Goal: Task Accomplishment & Management: Complete application form

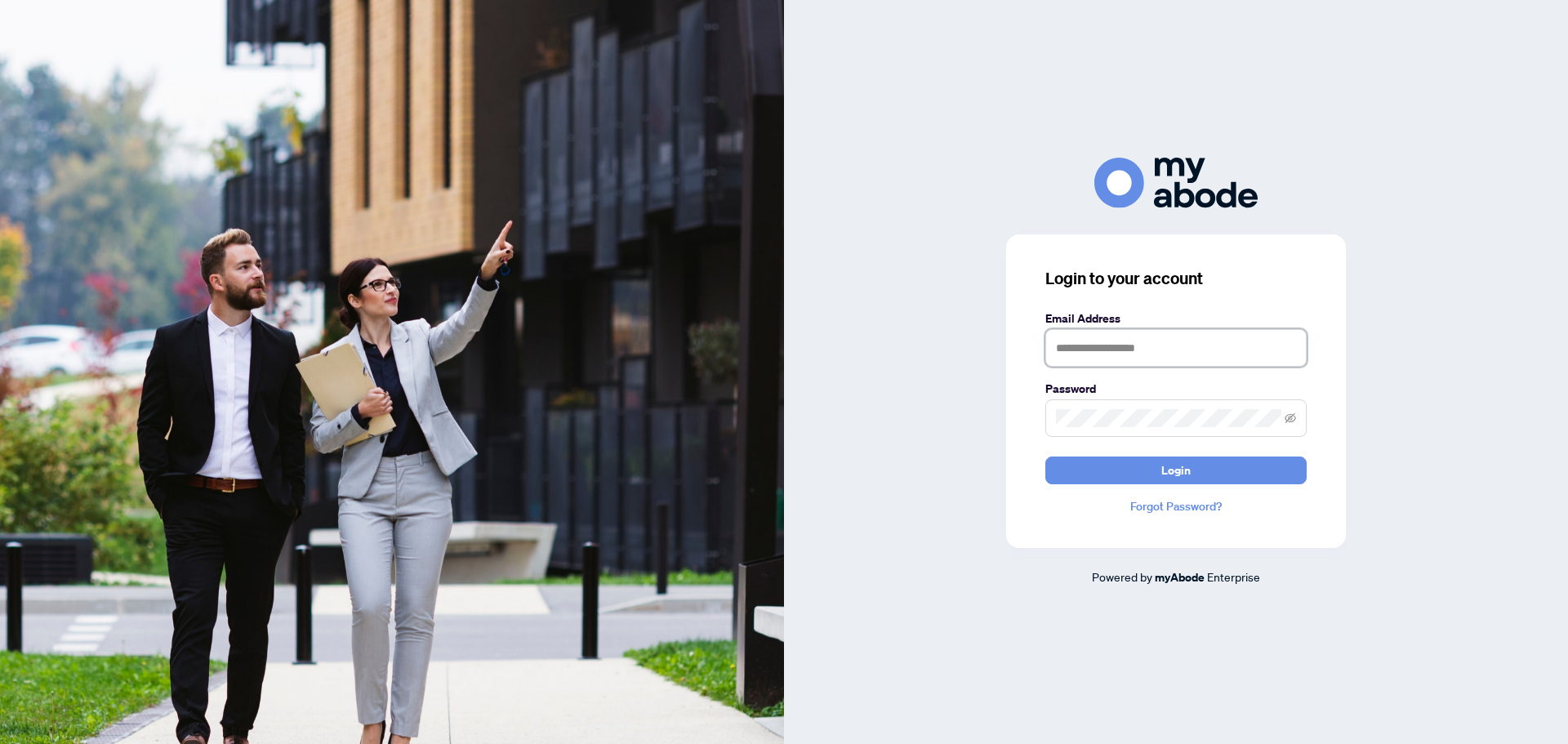
click at [1100, 352] on input "text" at bounding box center [1176, 348] width 261 height 38
type input "**********"
click at [1132, 469] on button "Login" at bounding box center [1176, 469] width 261 height 28
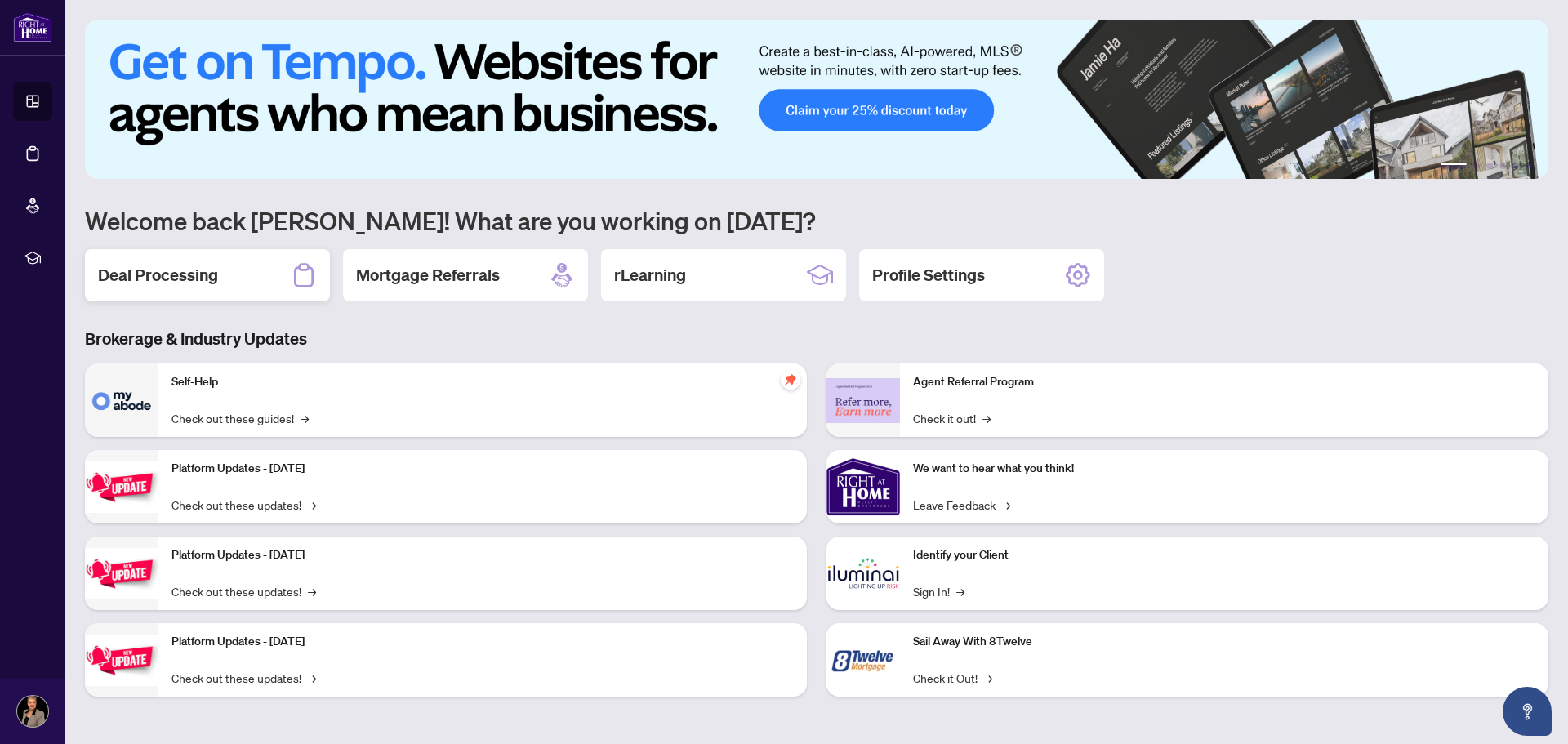
click at [203, 271] on h2 "Deal Processing" at bounding box center [158, 275] width 120 height 22
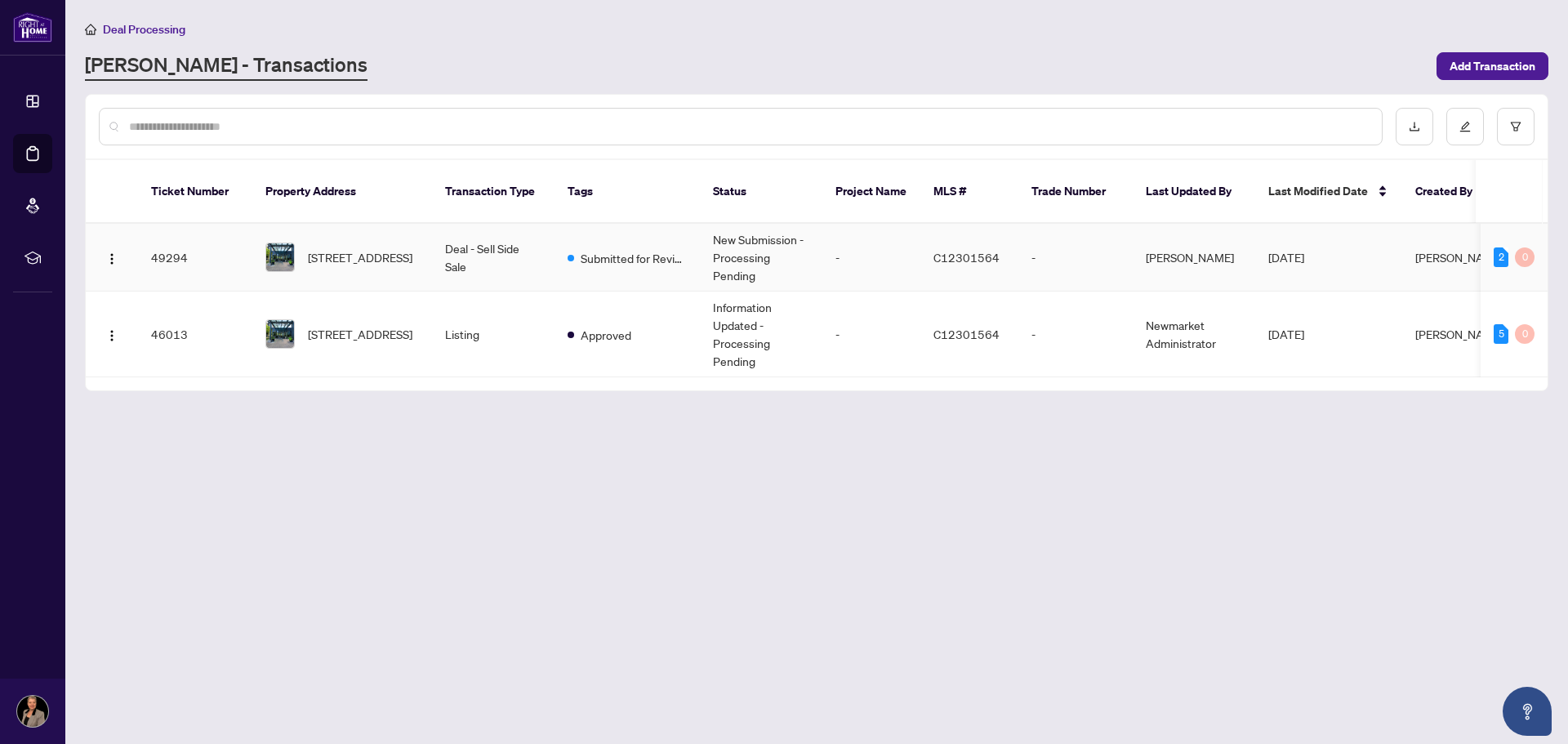
click at [160, 238] on td "49294" at bounding box center [195, 257] width 114 height 67
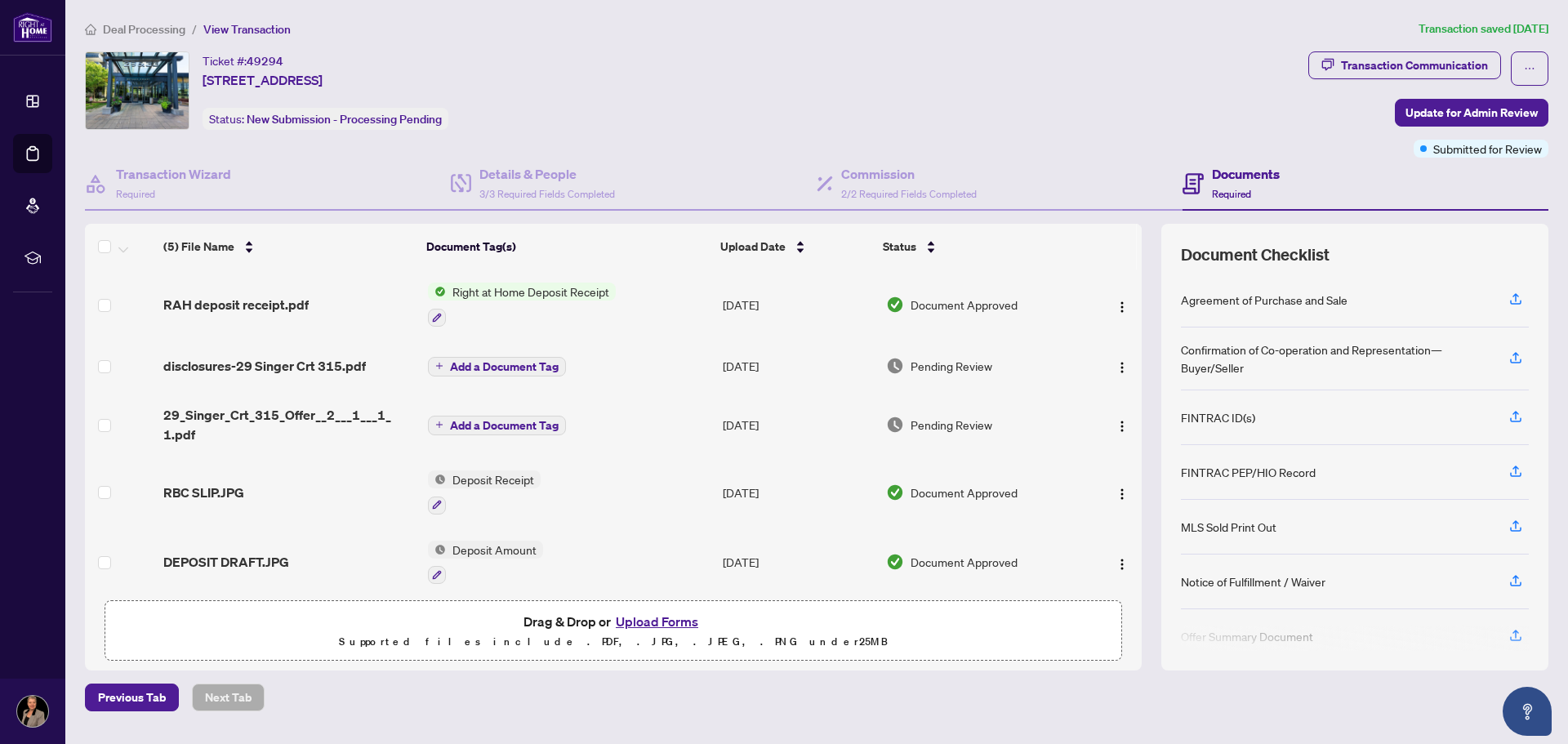
click at [639, 618] on button "Upload Forms" at bounding box center [656, 621] width 92 height 22
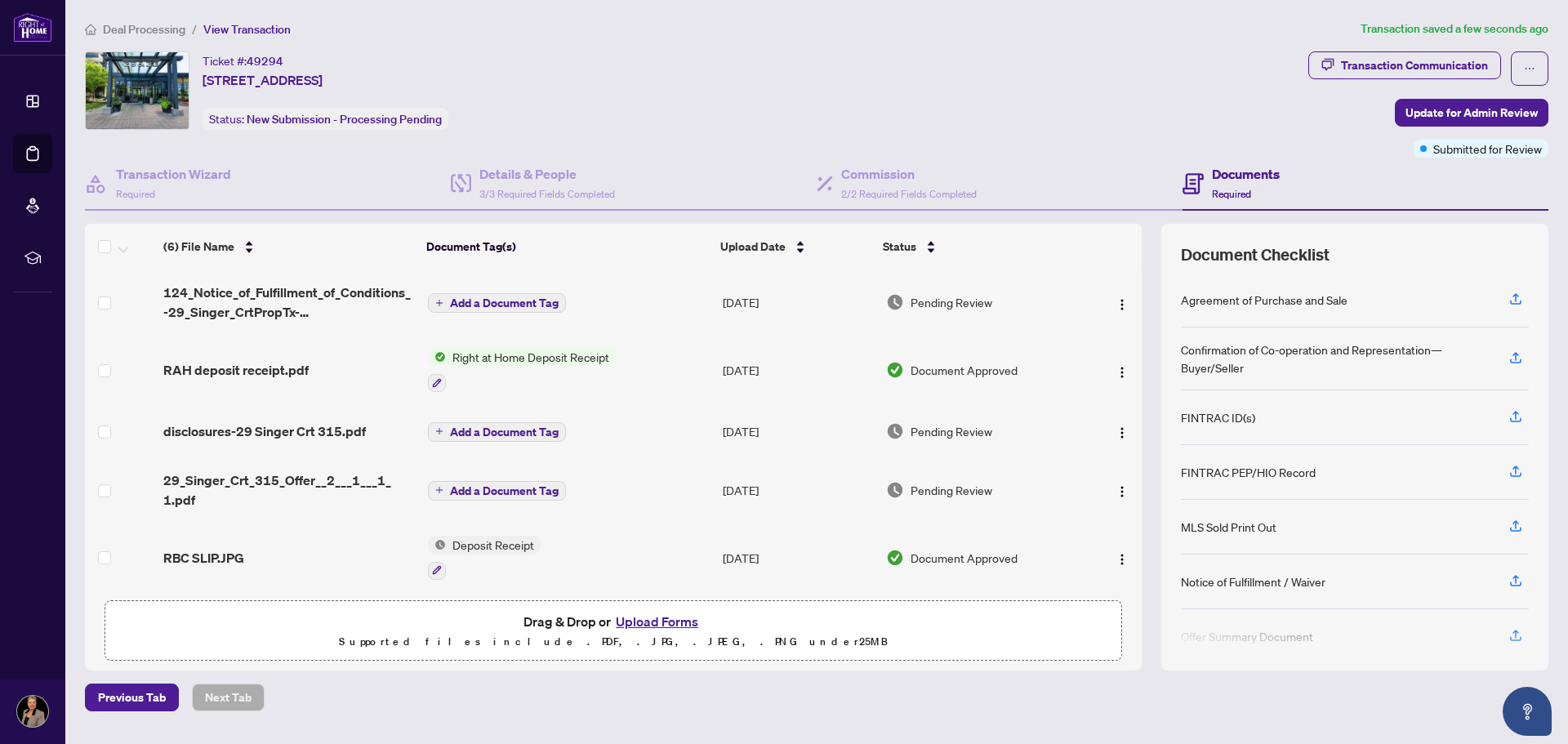
click at [531, 300] on span "Add a Document Tag" at bounding box center [504, 302] width 109 height 12
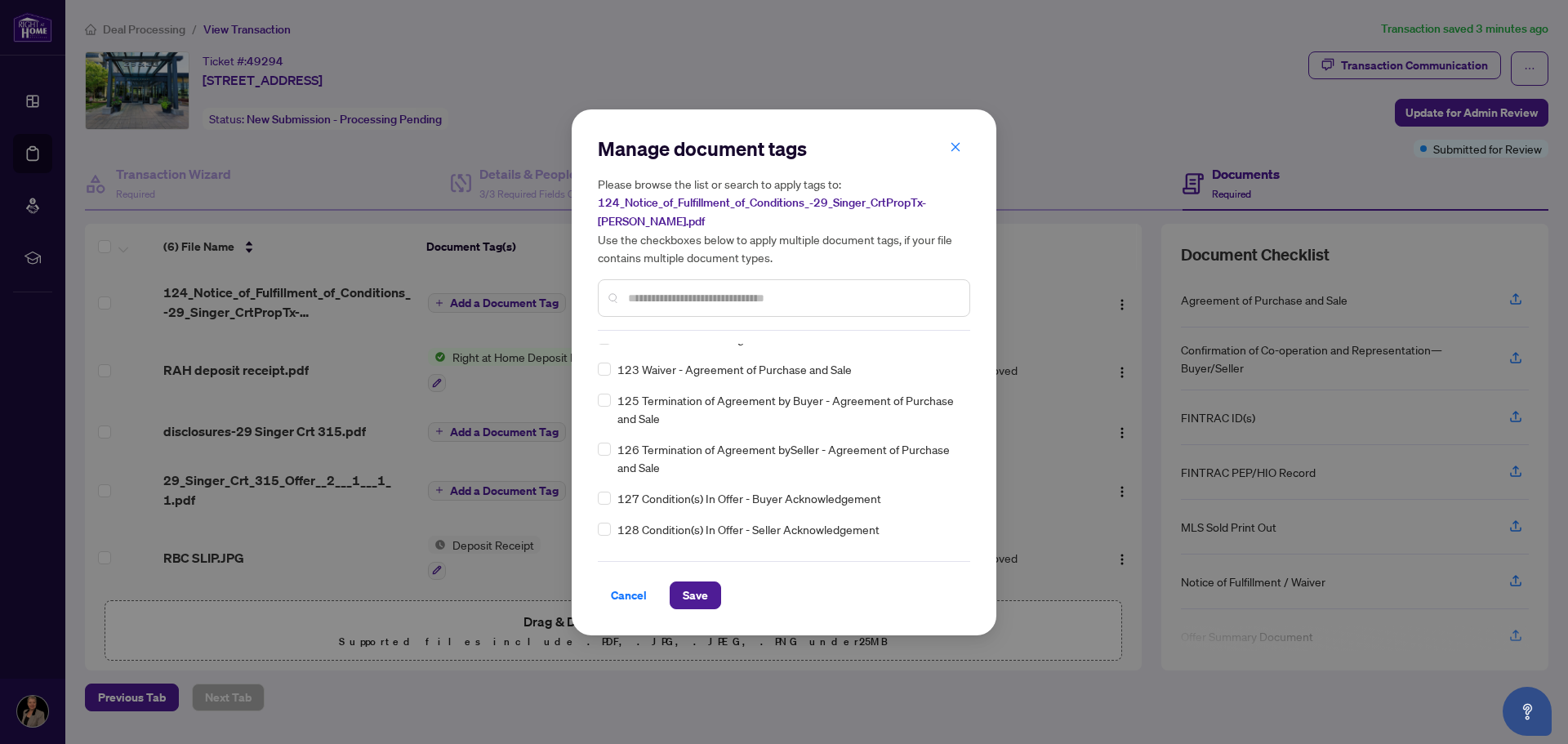
scroll to position [2, 0]
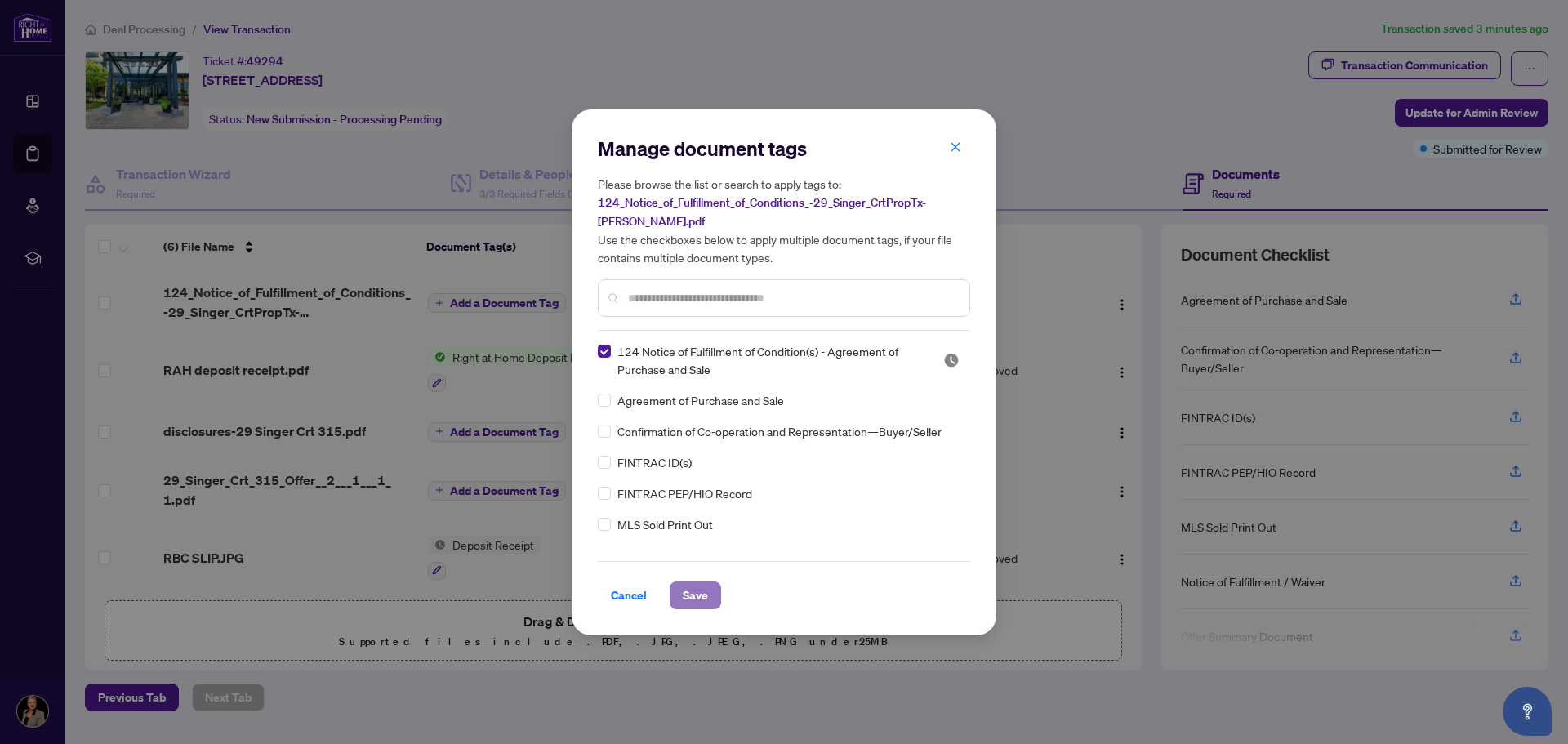
click at [703, 586] on span "Save" at bounding box center [695, 595] width 25 height 26
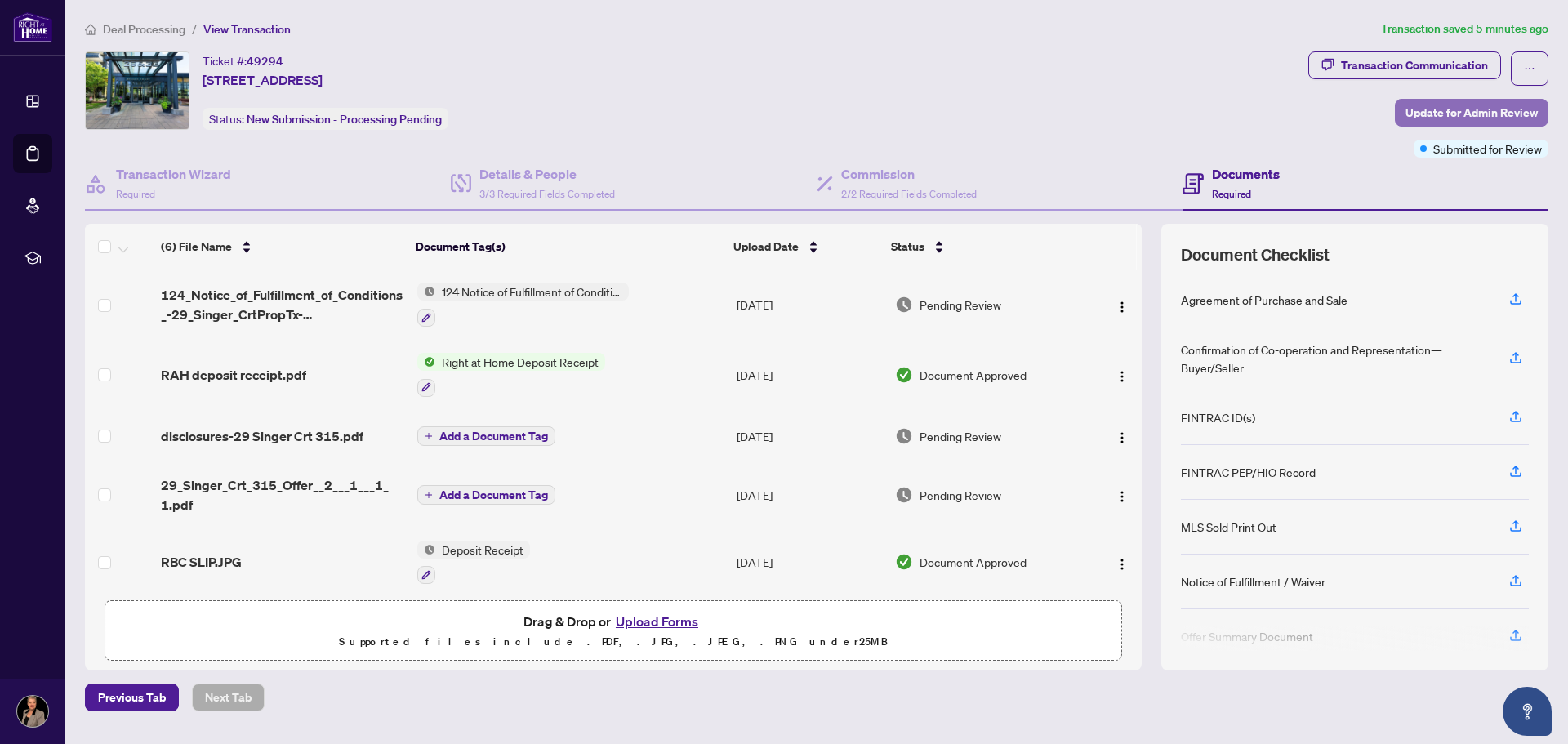
click at [1440, 105] on span "Update for Admin Review" at bounding box center [1471, 112] width 132 height 26
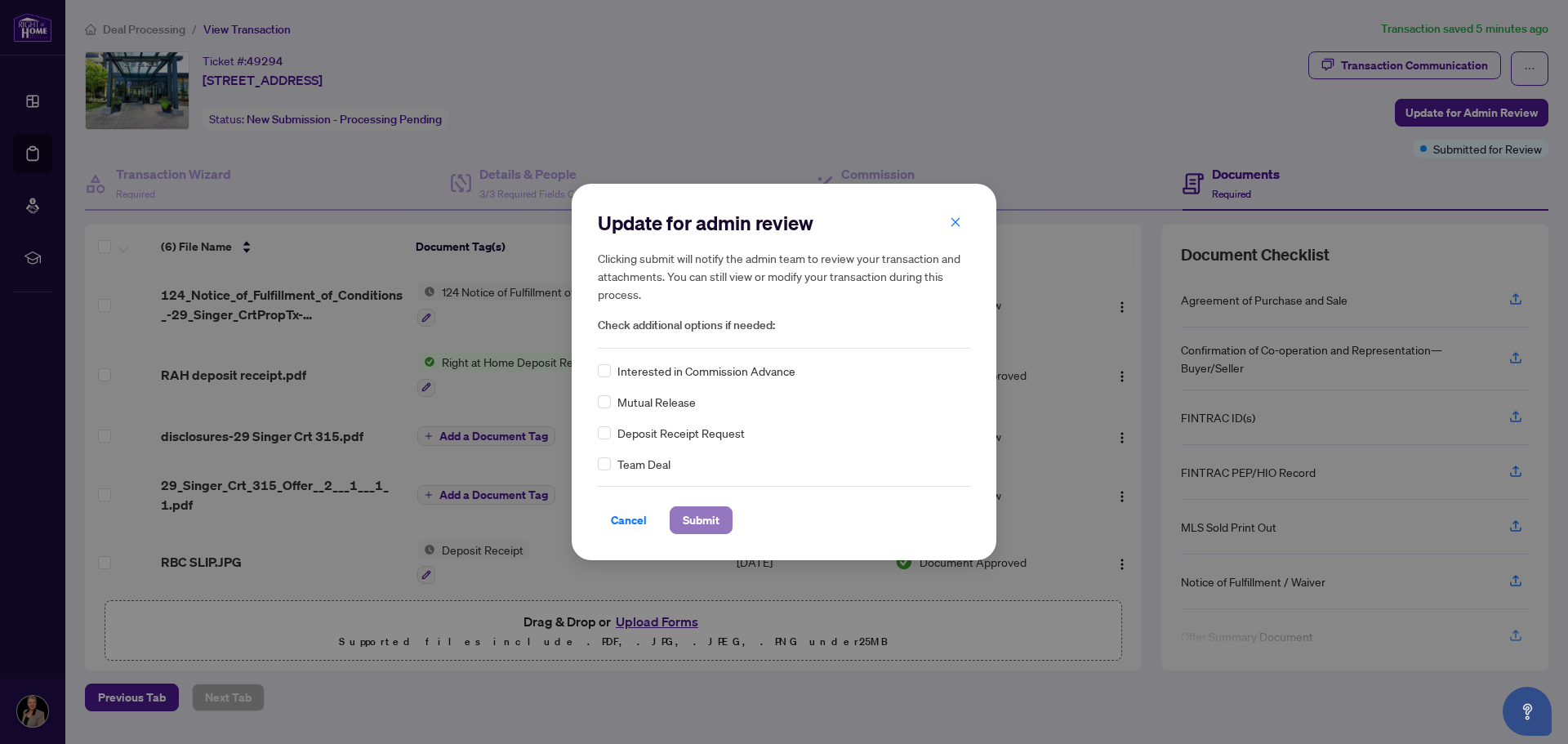
click at [708, 513] on span "Submit" at bounding box center [700, 520] width 37 height 26
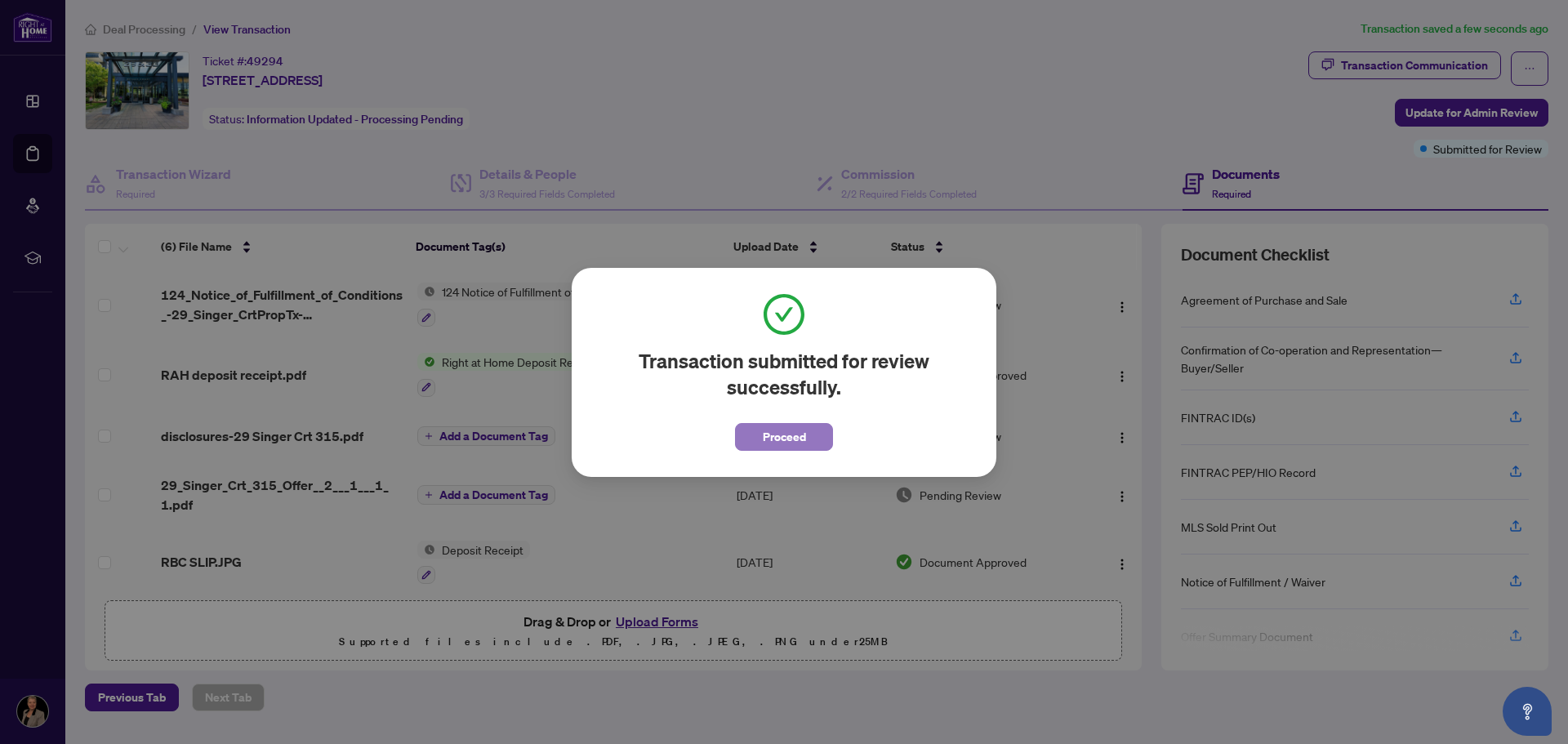
click at [785, 442] on span "Proceed" at bounding box center [785, 436] width 43 height 26
